Goal: Task Accomplishment & Management: Use online tool/utility

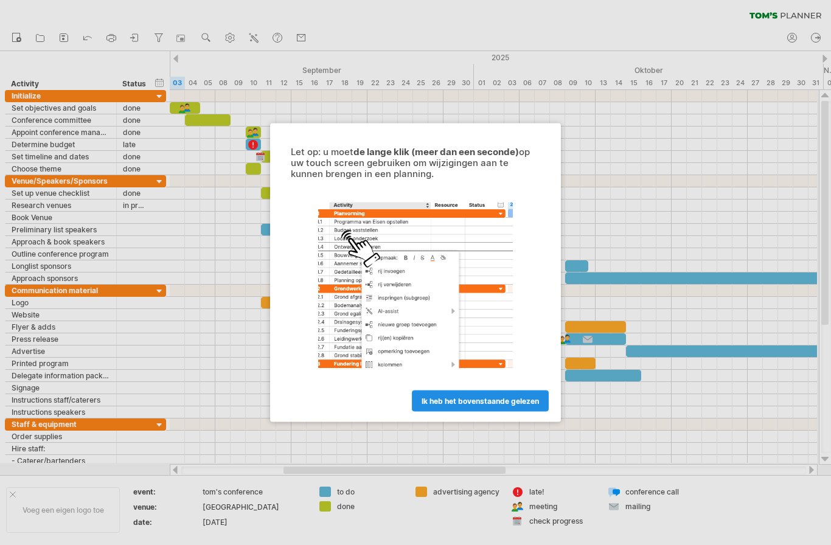
click at [459, 397] on span "ik heb het bovenstaande gelezen" at bounding box center [480, 401] width 117 height 9
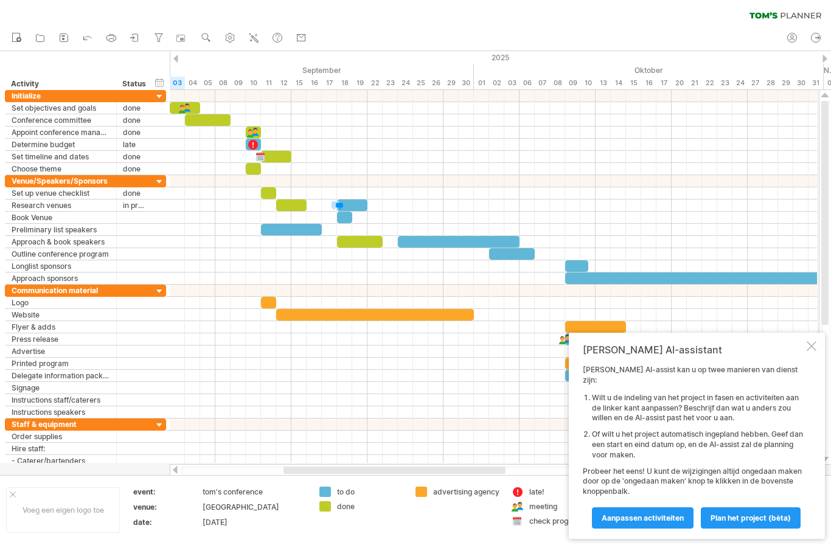
click at [816, 351] on div at bounding box center [812, 346] width 10 height 10
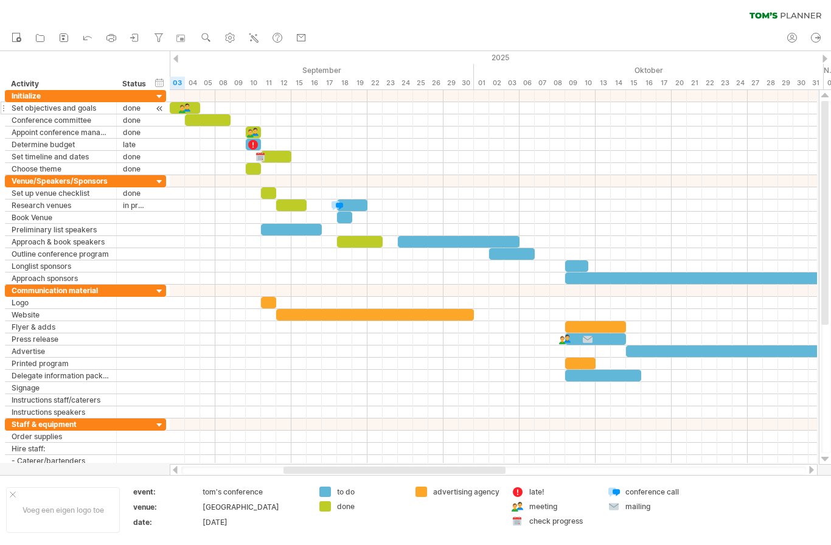
click at [85, 110] on div "Set objectives and goals" at bounding box center [61, 108] width 99 height 12
click at [127, 111] on div "done" at bounding box center [135, 108] width 24 height 12
click at [183, 110] on div at bounding box center [185, 108] width 12 height 12
click at [206, 122] on div at bounding box center [208, 120] width 46 height 12
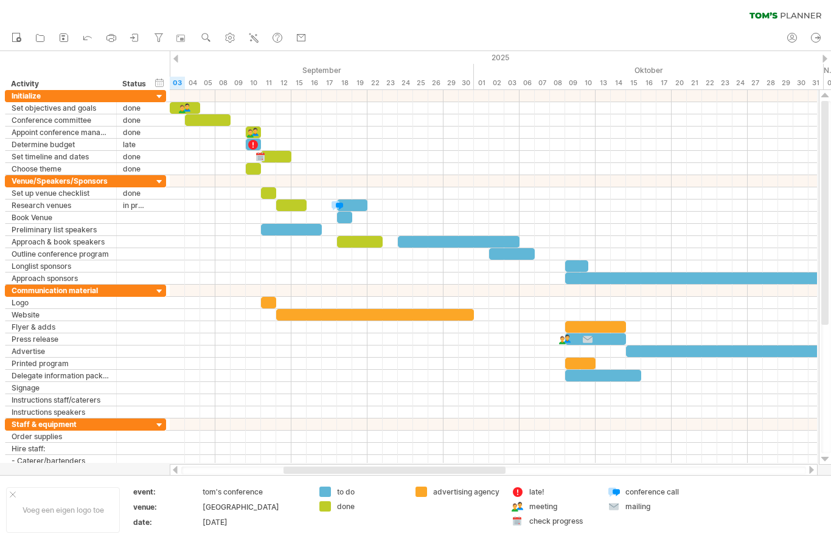
click at [214, 136] on div at bounding box center [493, 133] width 647 height 12
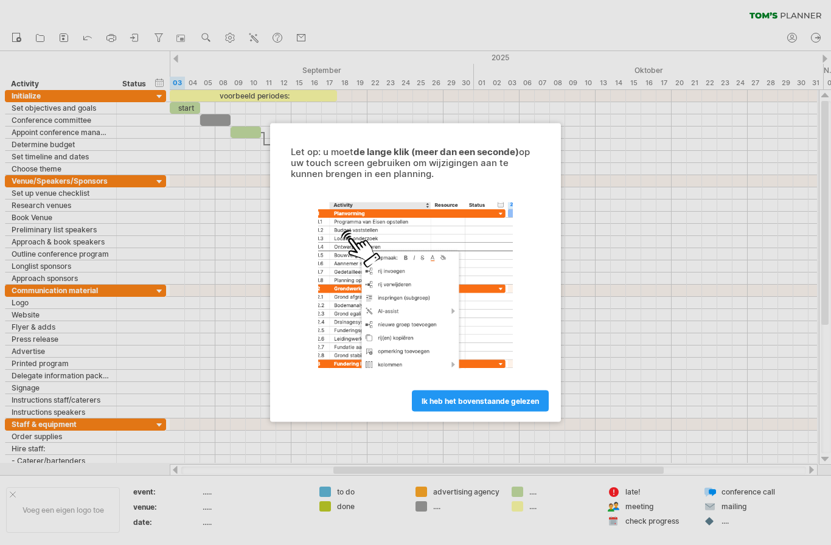
click at [517, 397] on span "ik heb het bovenstaande gelezen" at bounding box center [480, 401] width 117 height 9
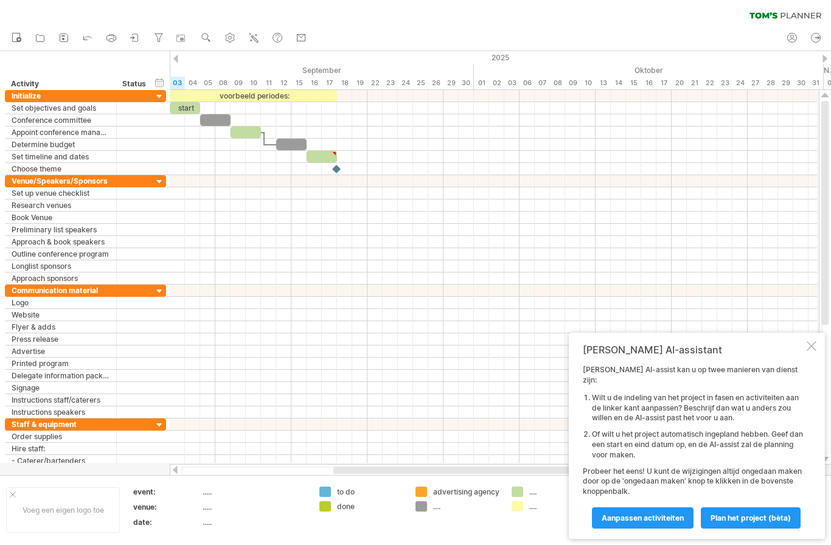
click at [215, 115] on div at bounding box center [215, 120] width 30 height 12
drag, startPoint x: 225, startPoint y: 107, endPoint x: 262, endPoint y: 109, distance: 36.5
click at [262, 109] on div at bounding box center [493, 108] width 647 height 12
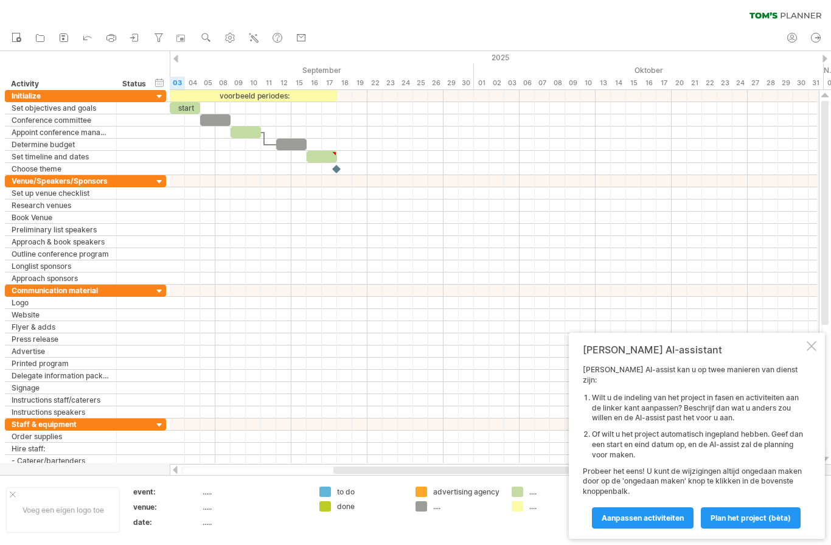
click at [262, 109] on div at bounding box center [493, 108] width 647 height 12
click at [139, 110] on div at bounding box center [135, 108] width 24 height 12
click at [162, 112] on div at bounding box center [160, 108] width 12 height 13
click at [162, 111] on div at bounding box center [160, 108] width 12 height 13
click at [159, 109] on div at bounding box center [160, 108] width 12 height 13
